Goal: Transaction & Acquisition: Obtain resource

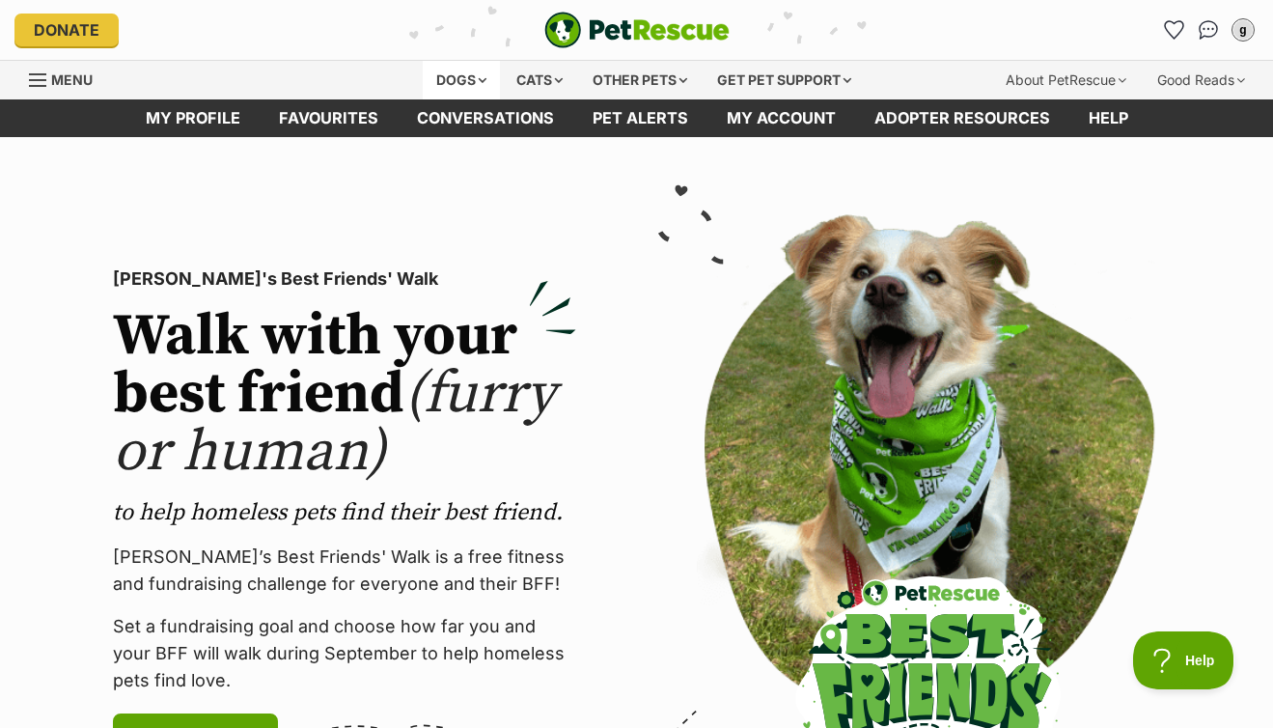
click at [466, 85] on div "Dogs" at bounding box center [461, 80] width 77 height 39
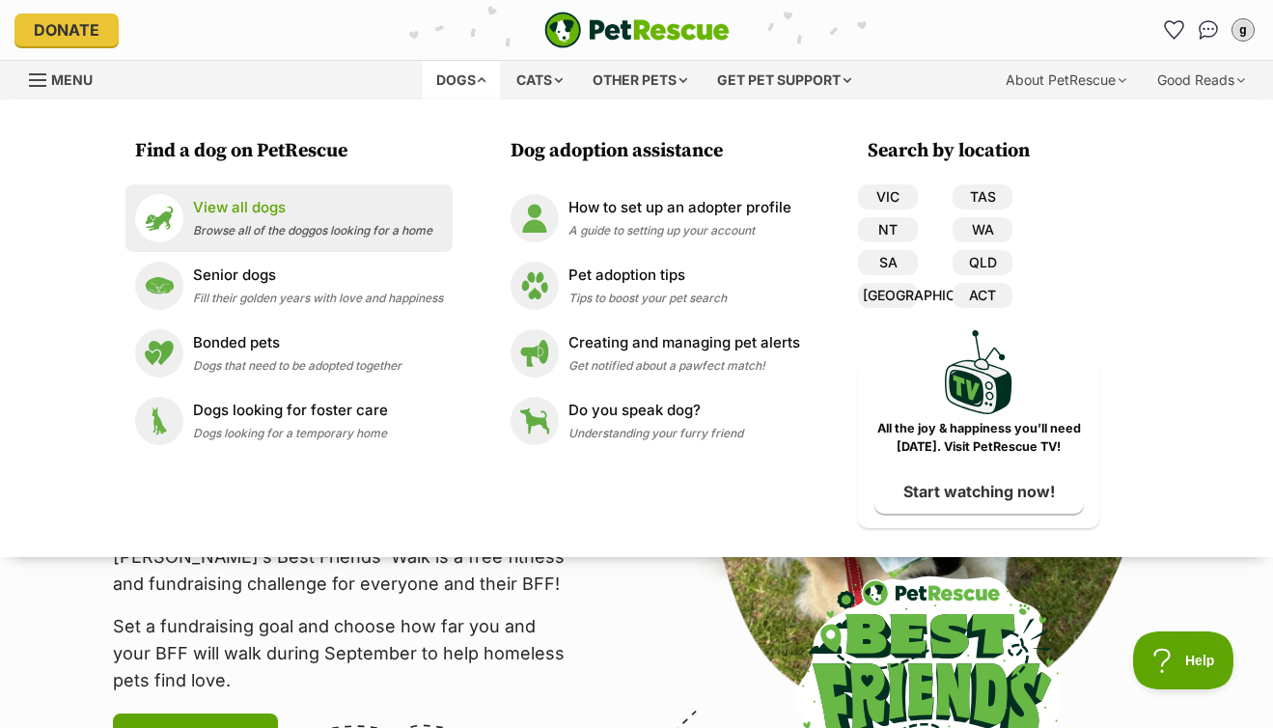
click at [252, 209] on p "View all dogs" at bounding box center [312, 208] width 239 height 22
click at [252, 210] on p "View all dogs" at bounding box center [312, 208] width 239 height 22
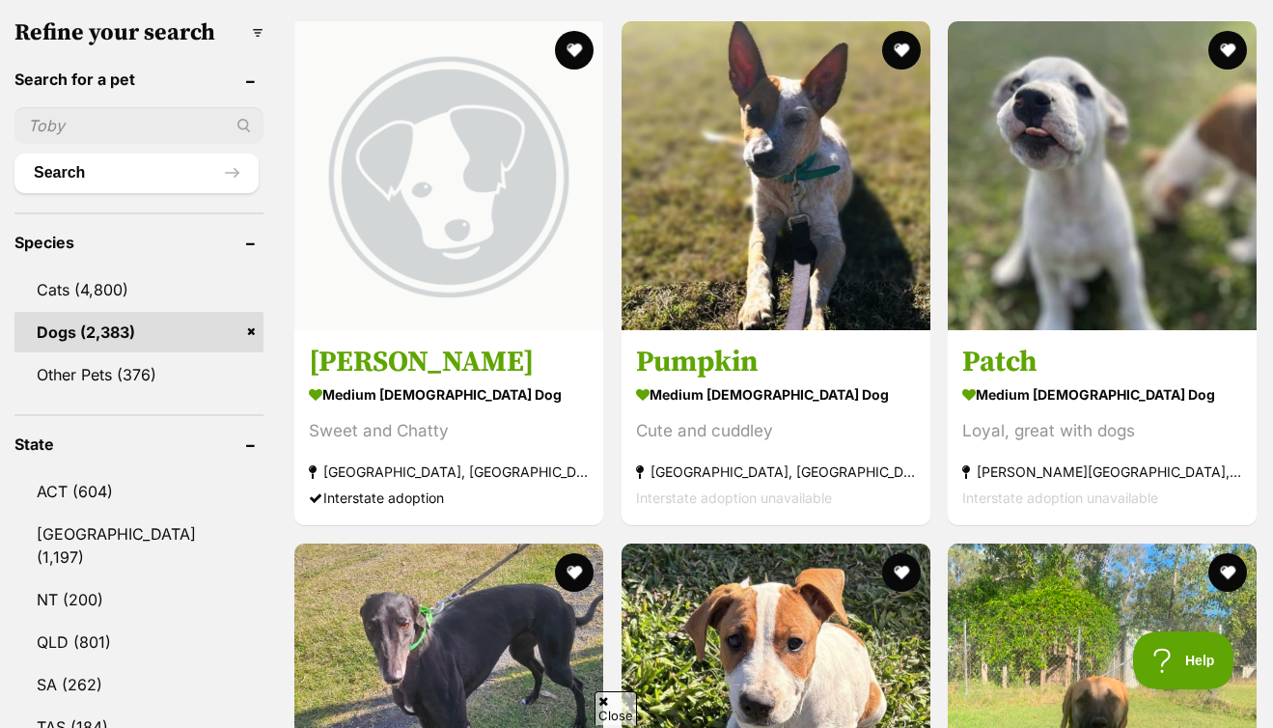
scroll to position [654, 0]
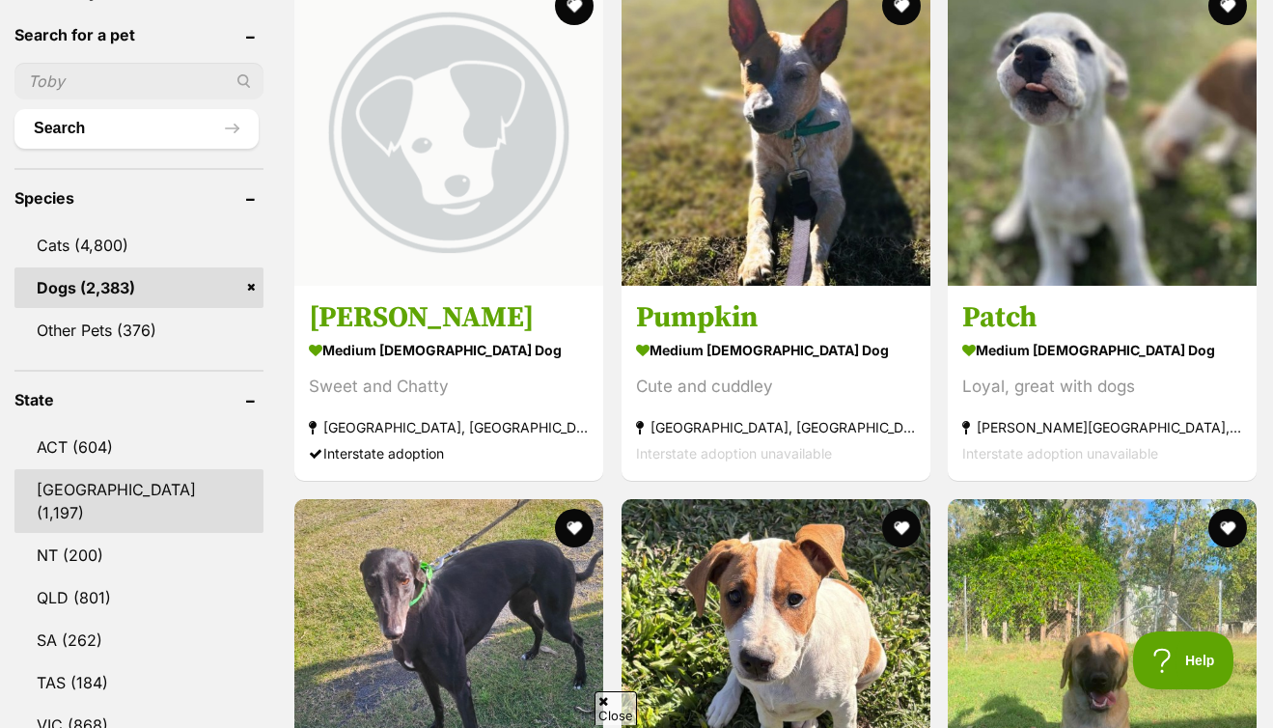
click at [108, 493] on link "[GEOGRAPHIC_DATA] (1,197)" at bounding box center [138, 501] width 249 height 64
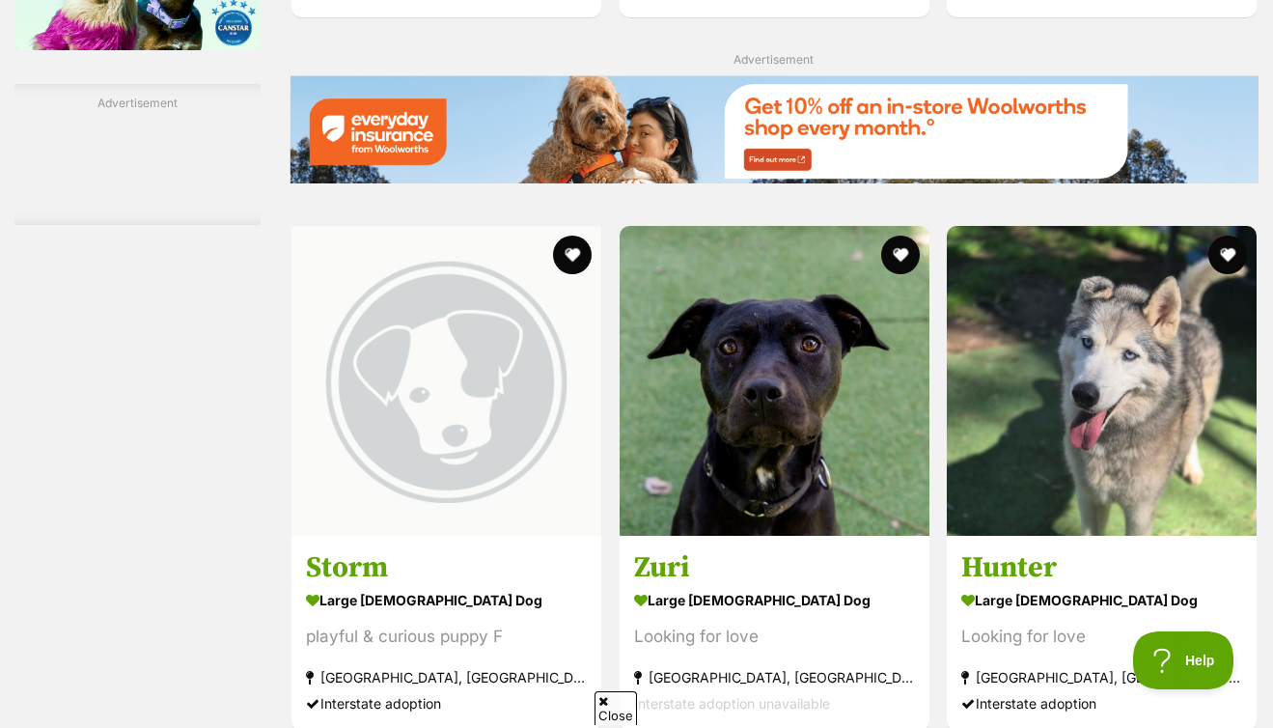
scroll to position [2724, 0]
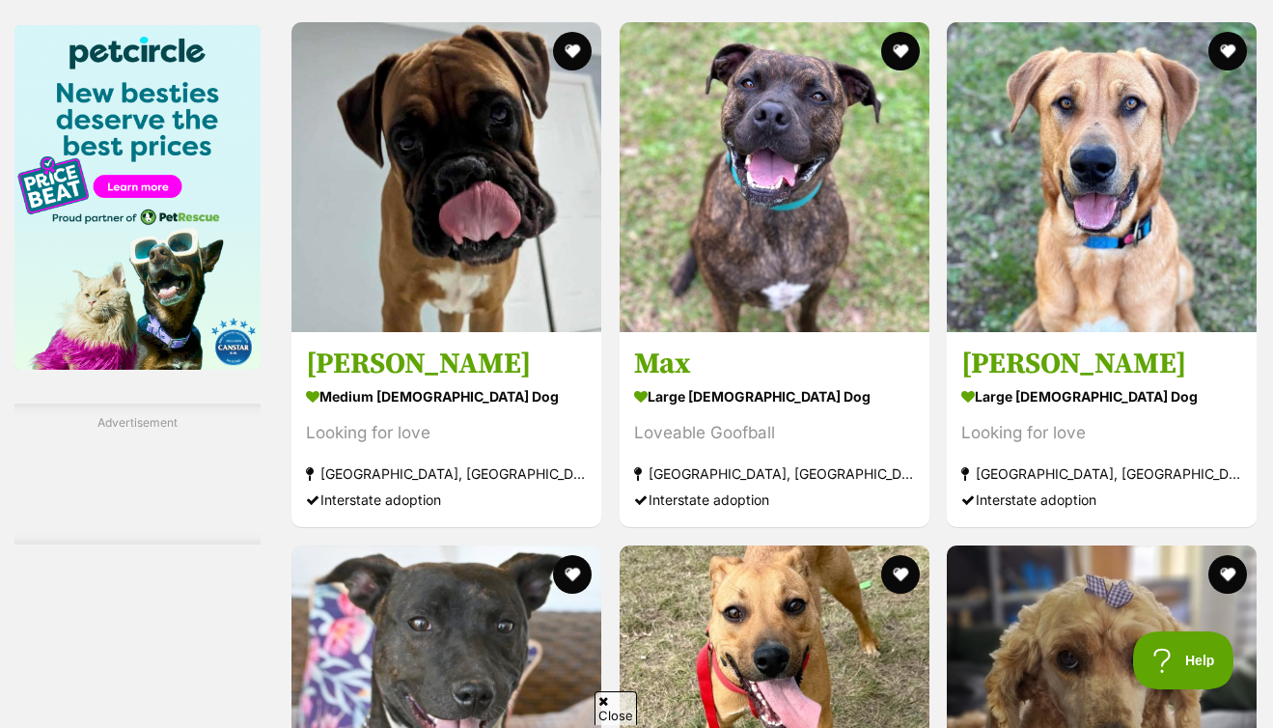
scroll to position [2975, 0]
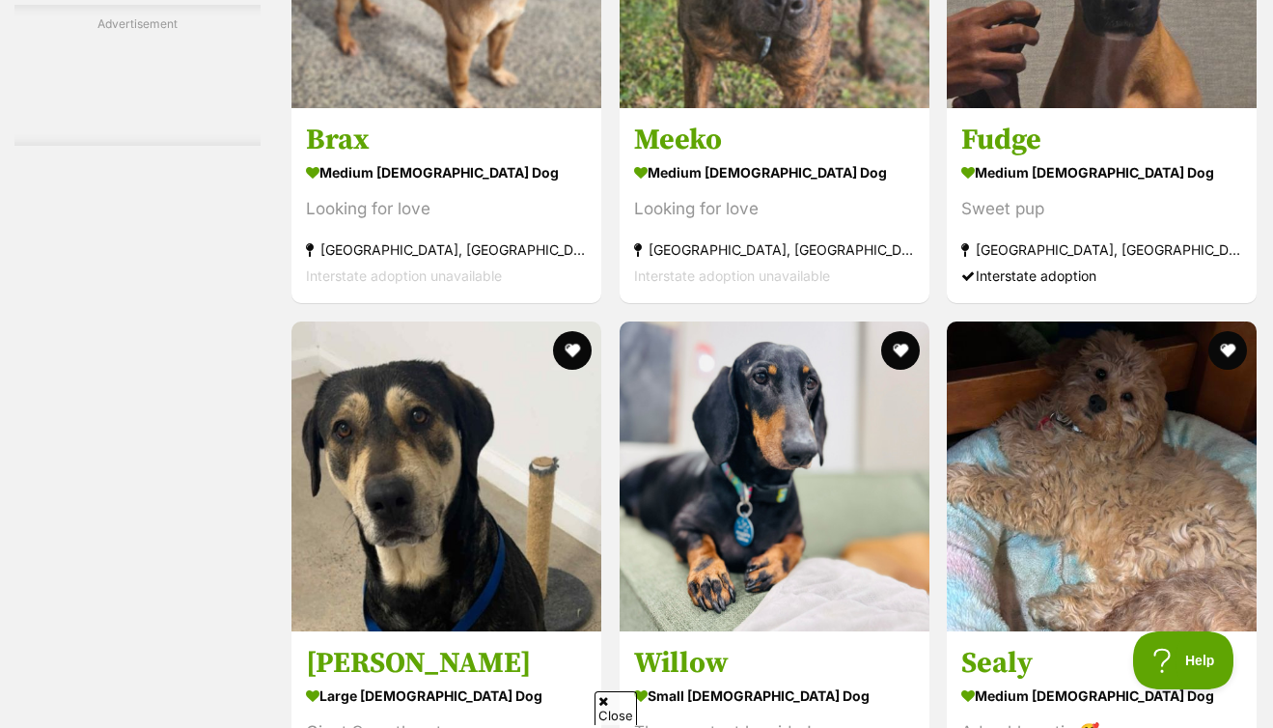
scroll to position [3355, 0]
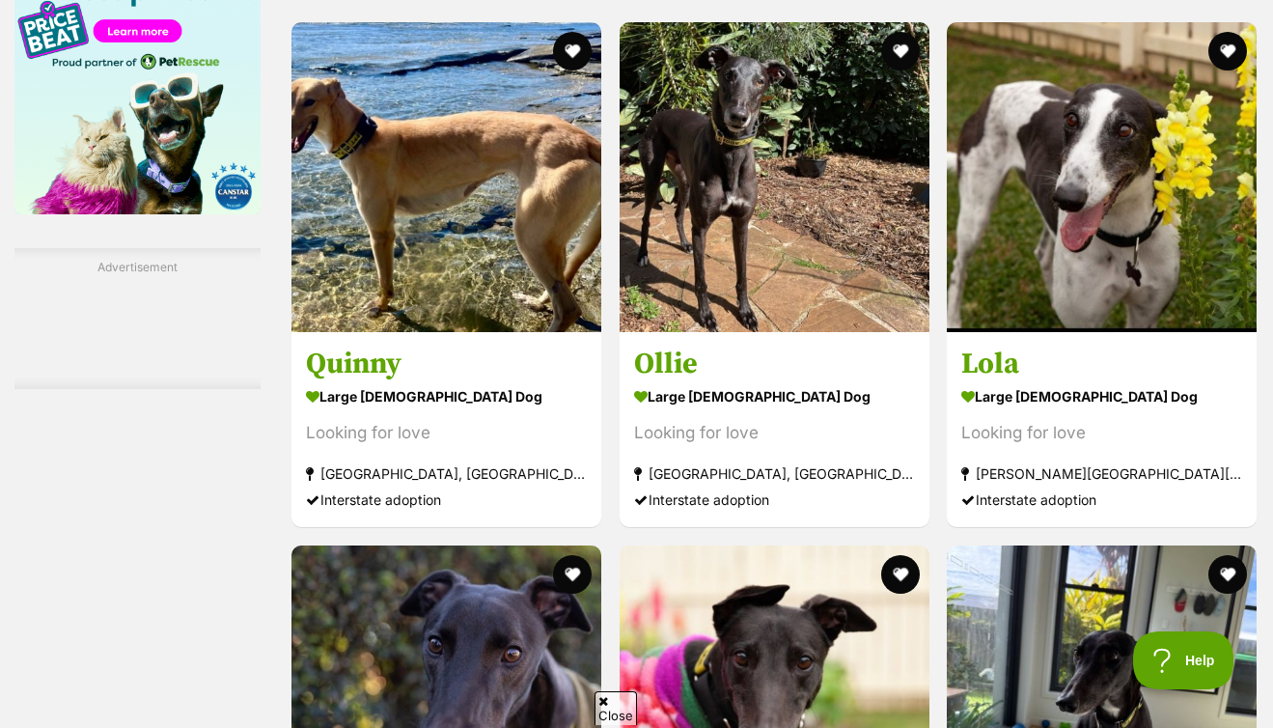
scroll to position [3348, 0]
